Goal: Complete application form

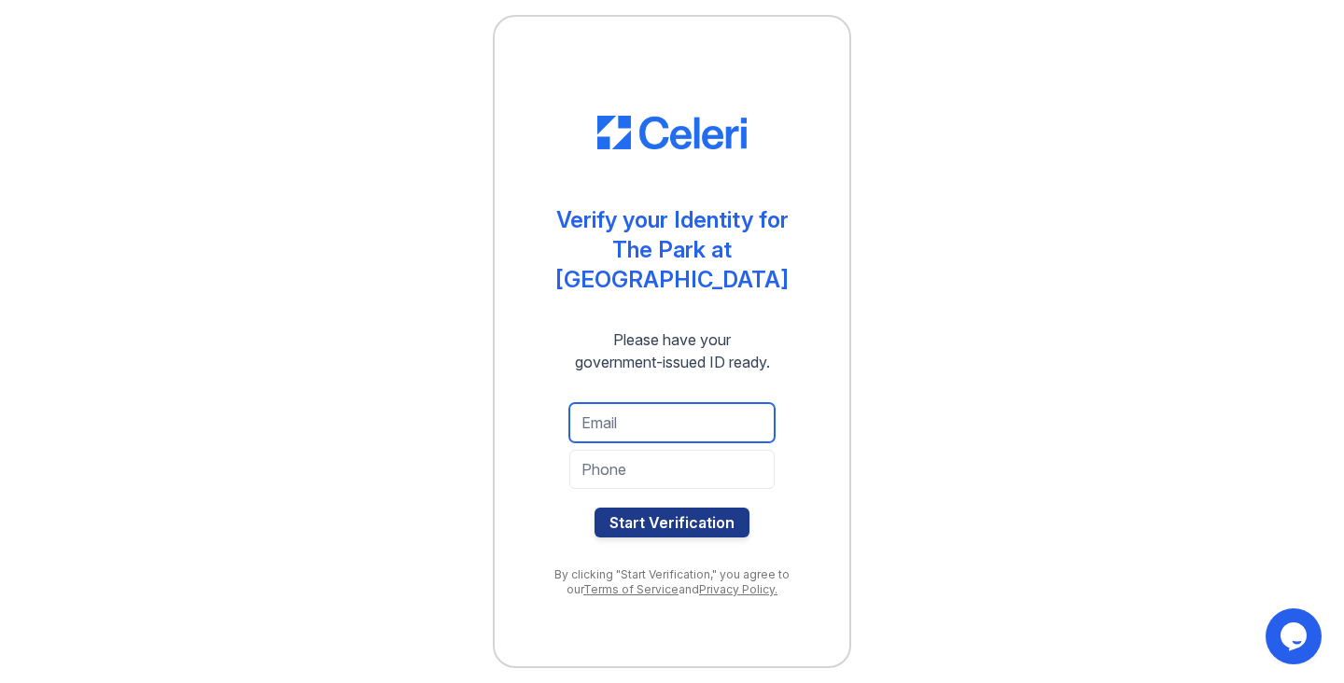
click at [701, 418] on input "email" at bounding box center [671, 422] width 205 height 39
type input "[EMAIL_ADDRESS][PERSON_NAME][DOMAIN_NAME]"
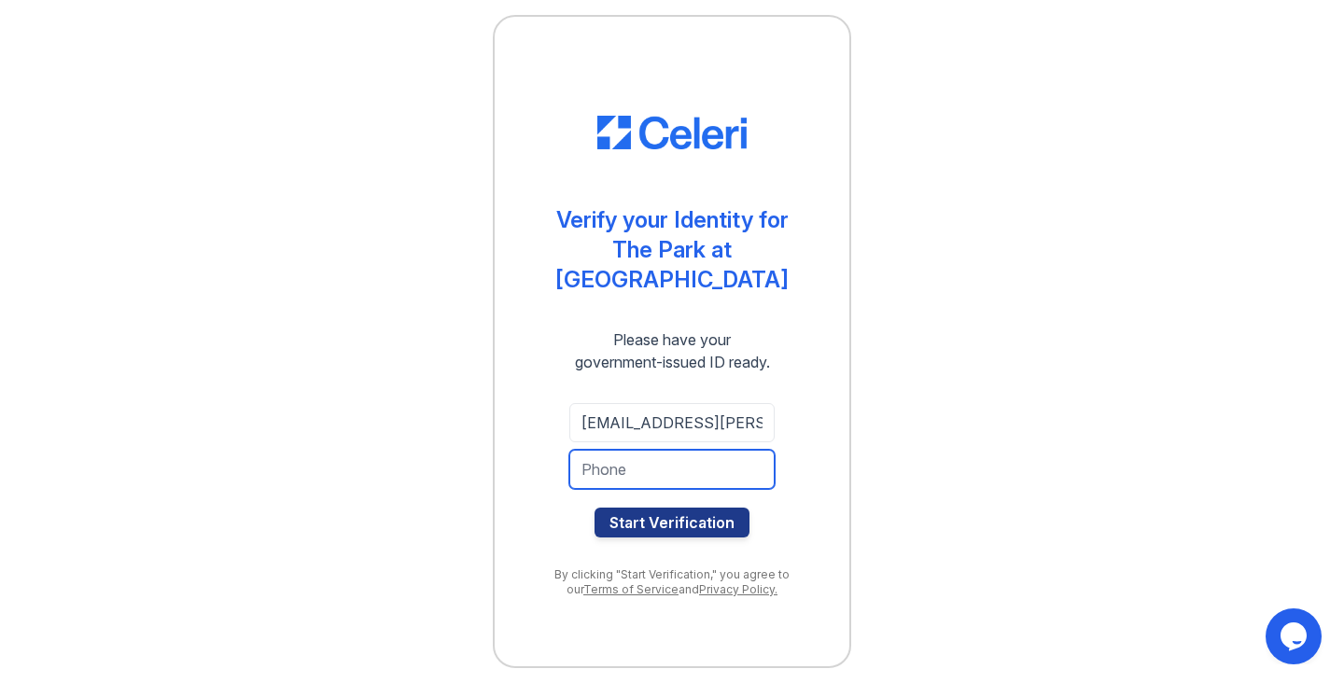
click at [721, 474] on input "tel" at bounding box center [671, 469] width 205 height 39
type input "7703162846"
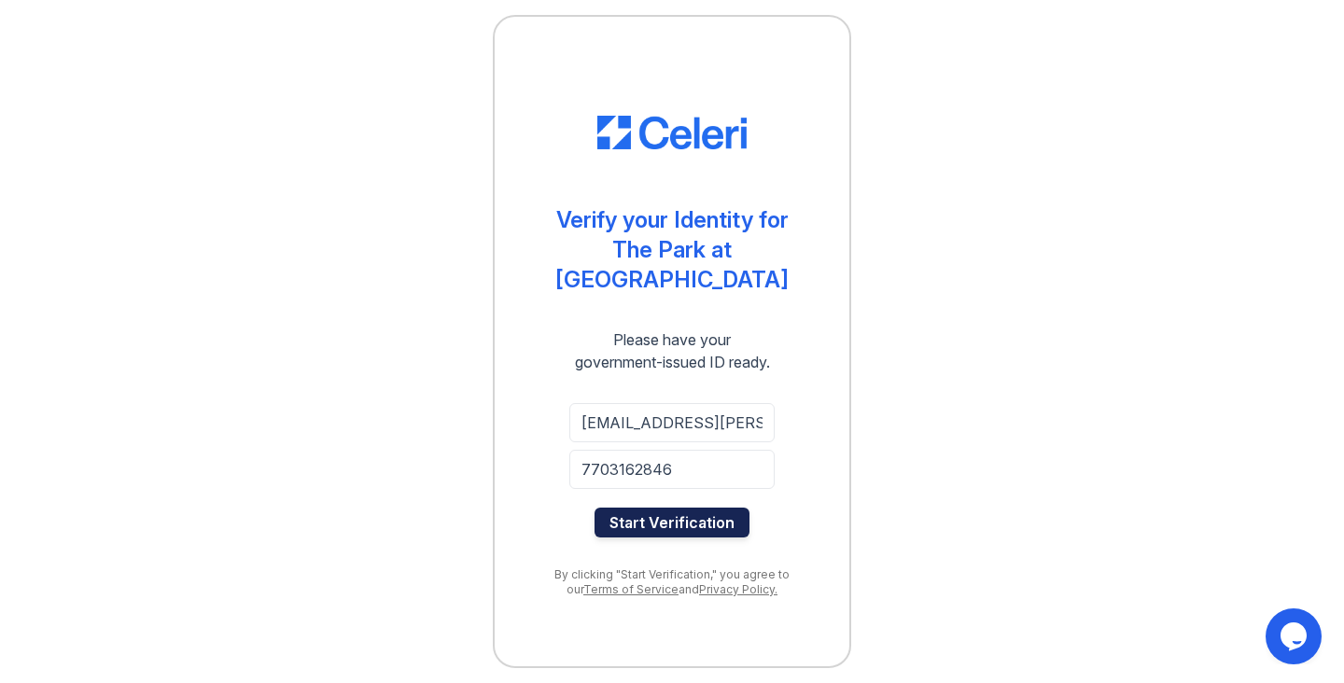
click at [671, 523] on button "Start Verification" at bounding box center [671, 523] width 155 height 30
